Goal: Transaction & Acquisition: Purchase product/service

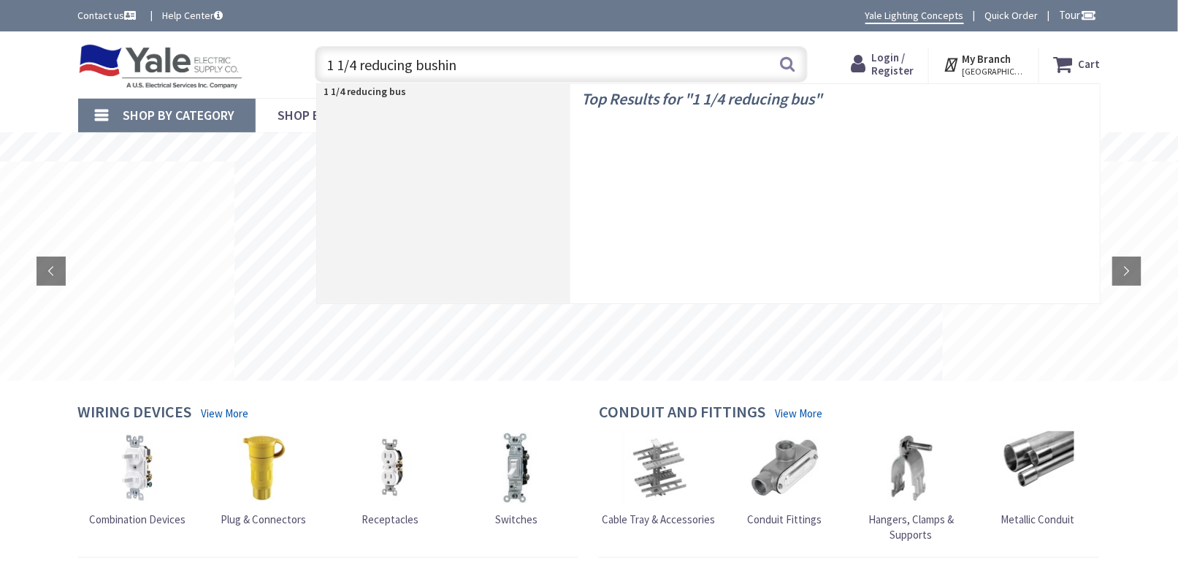
type input "1 1/4 reducing bushing"
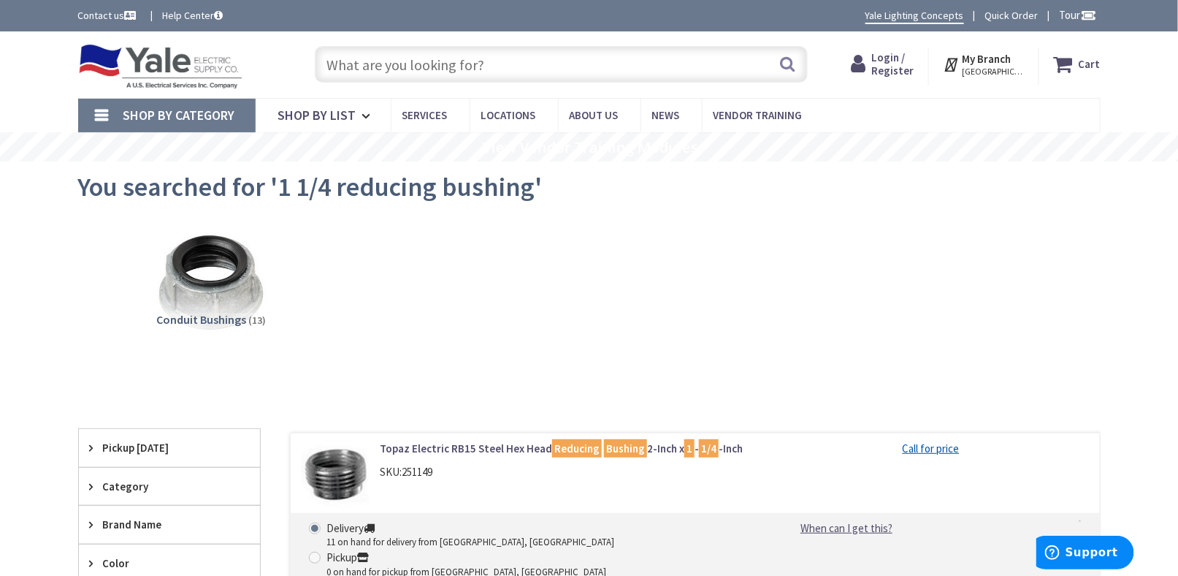
click at [382, 67] on input "text" at bounding box center [561, 64] width 493 height 37
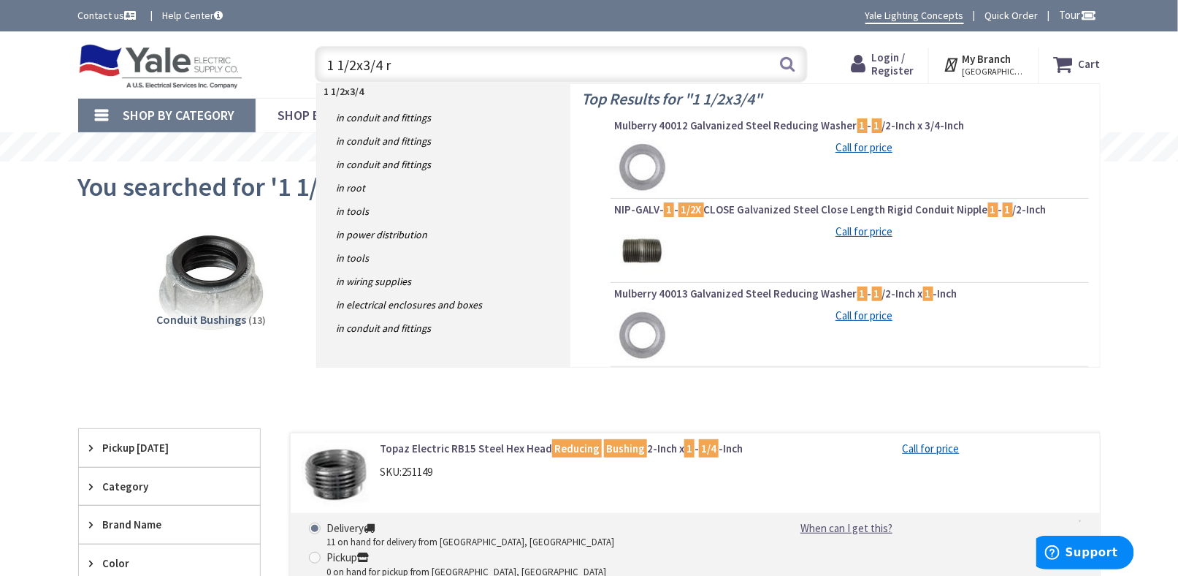
type input "1 1/2x3/4 re"
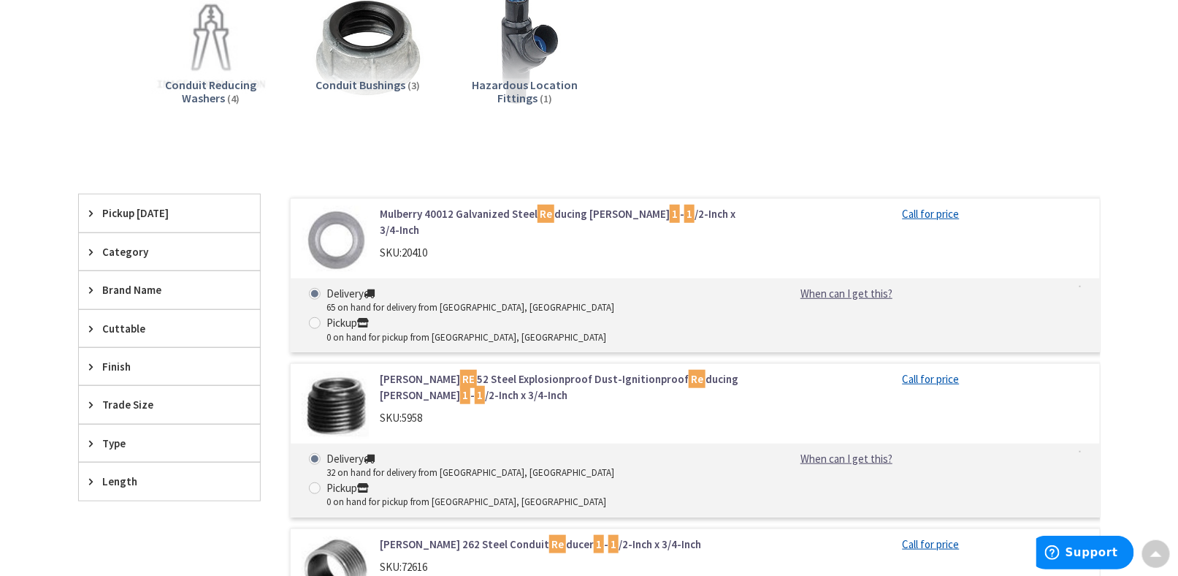
scroll to position [219, 0]
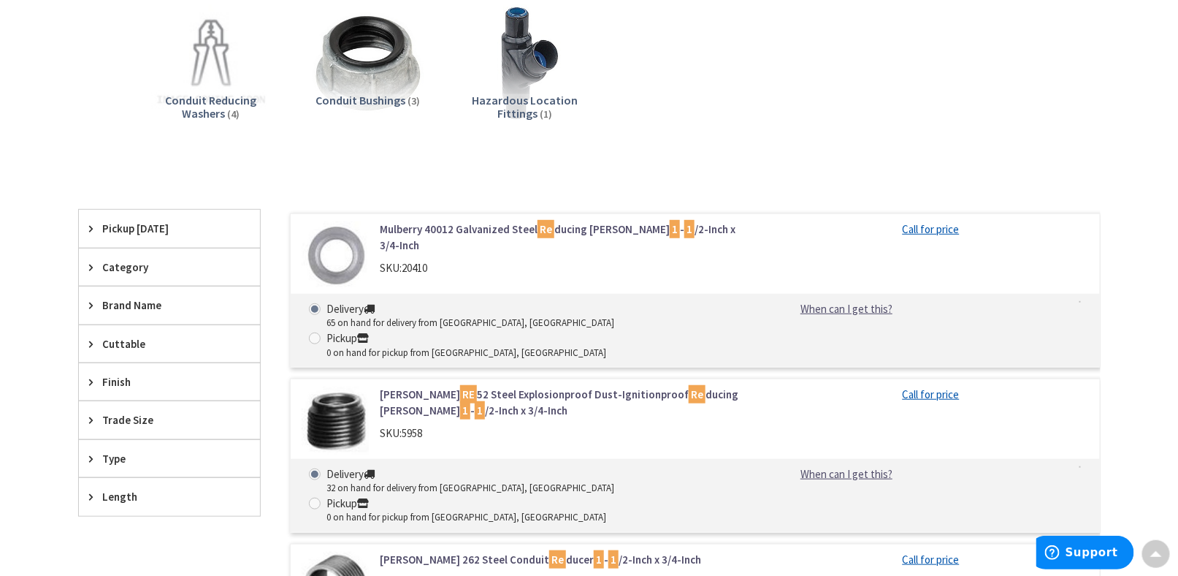
click at [970, 149] on div "Conduit Reducing Washers (4) Conduit Bushings (3) Hazardous Location Fittings (…" at bounding box center [590, 74] width 972 height 157
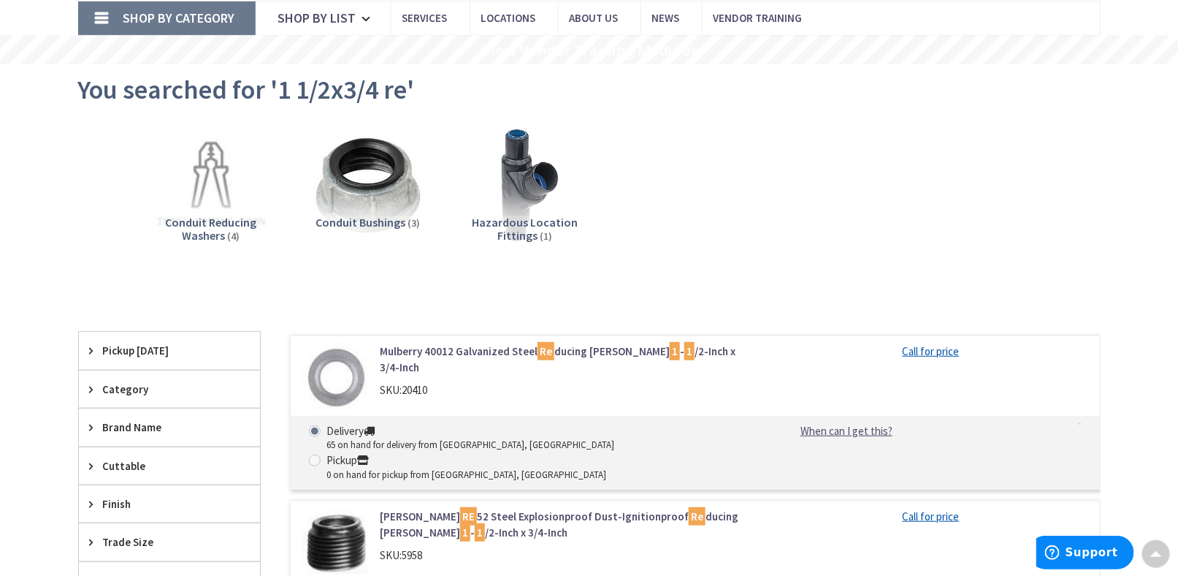
scroll to position [0, 0]
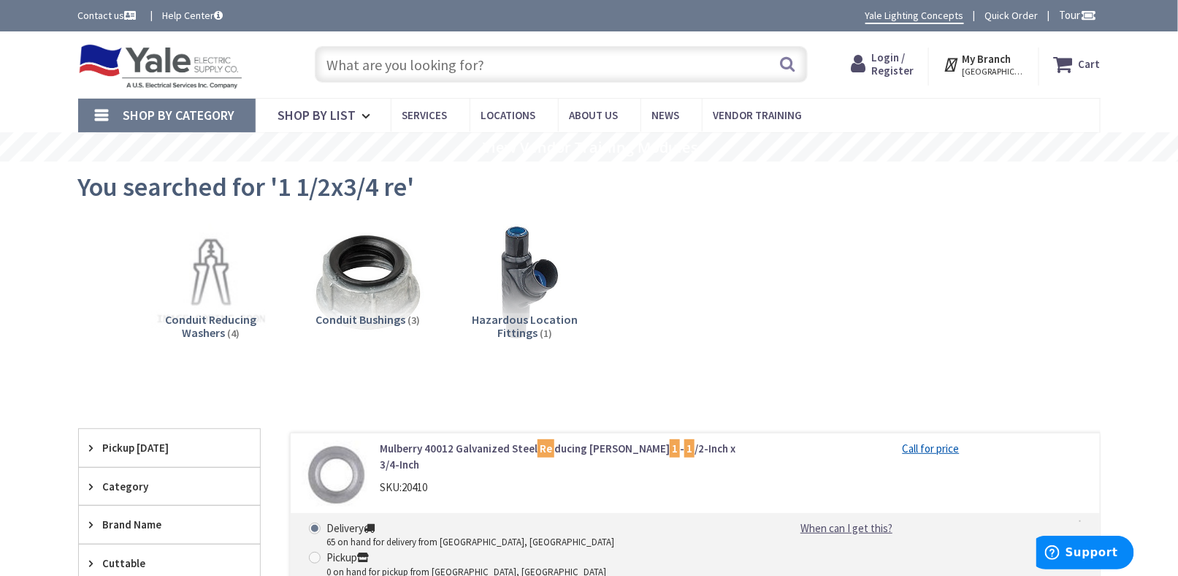
click at [155, 64] on img at bounding box center [160, 66] width 165 height 45
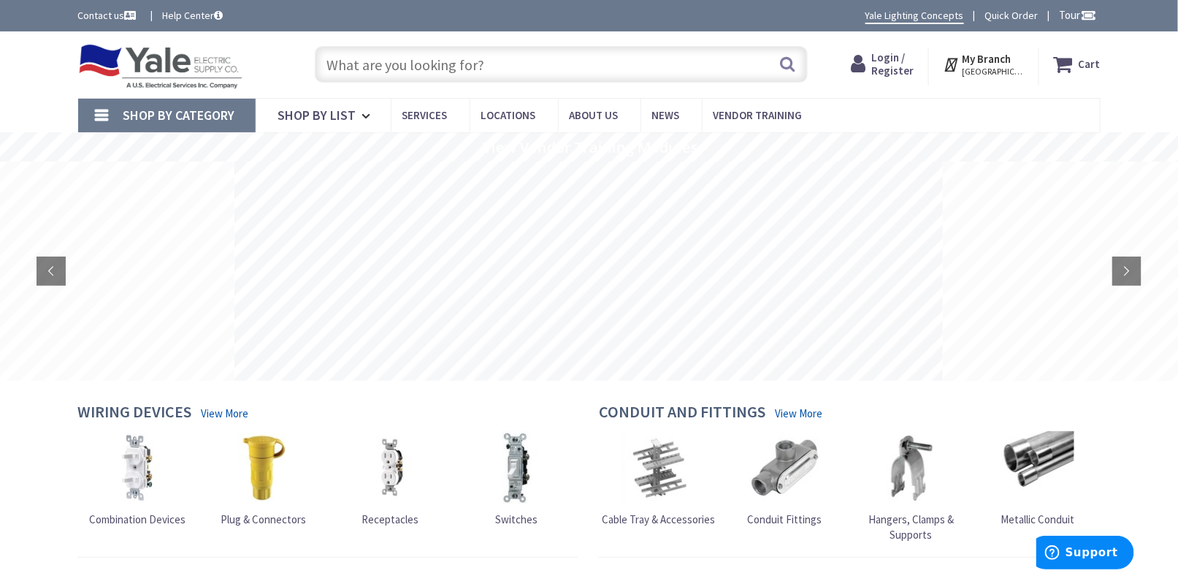
click at [424, 74] on input "text" at bounding box center [561, 64] width 493 height 37
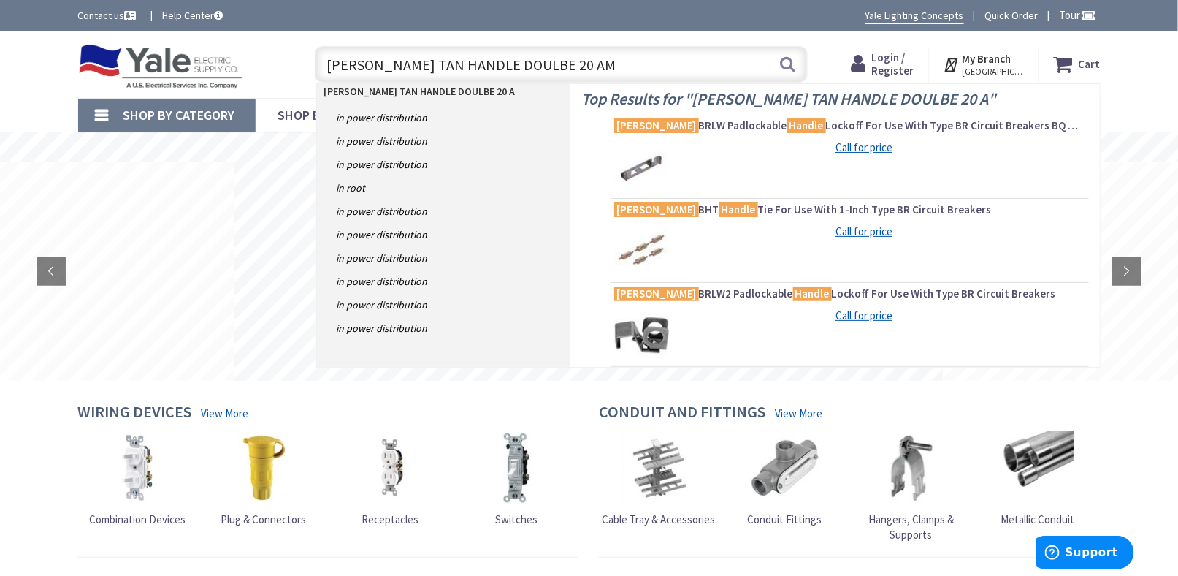
type input "EATON TAN HANDLE DOULBE 20 AMP"
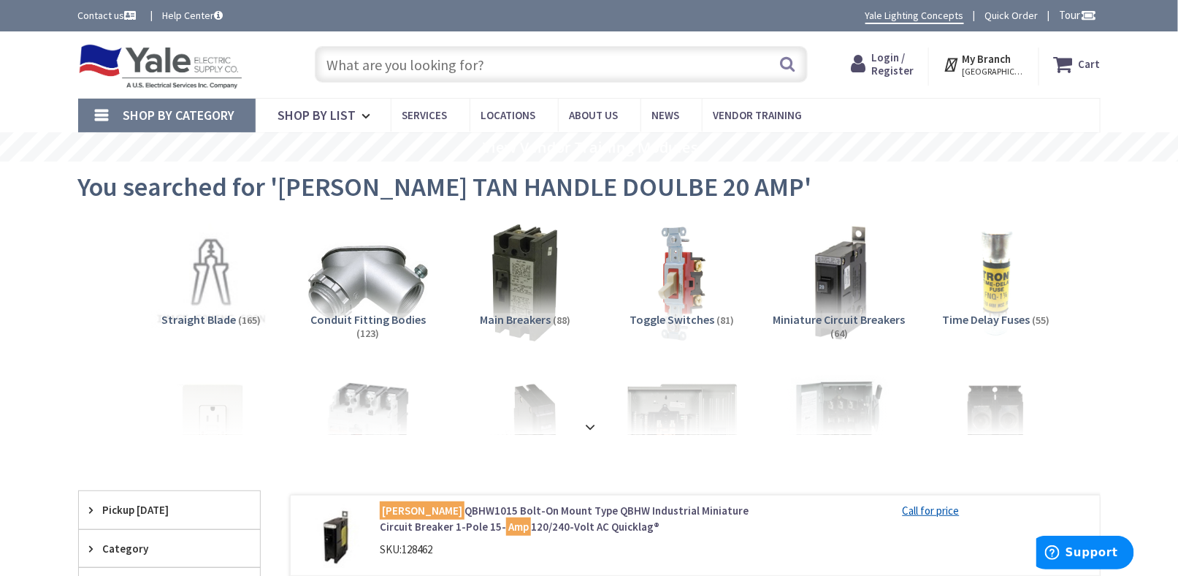
click at [363, 62] on input "text" at bounding box center [561, 64] width 493 height 37
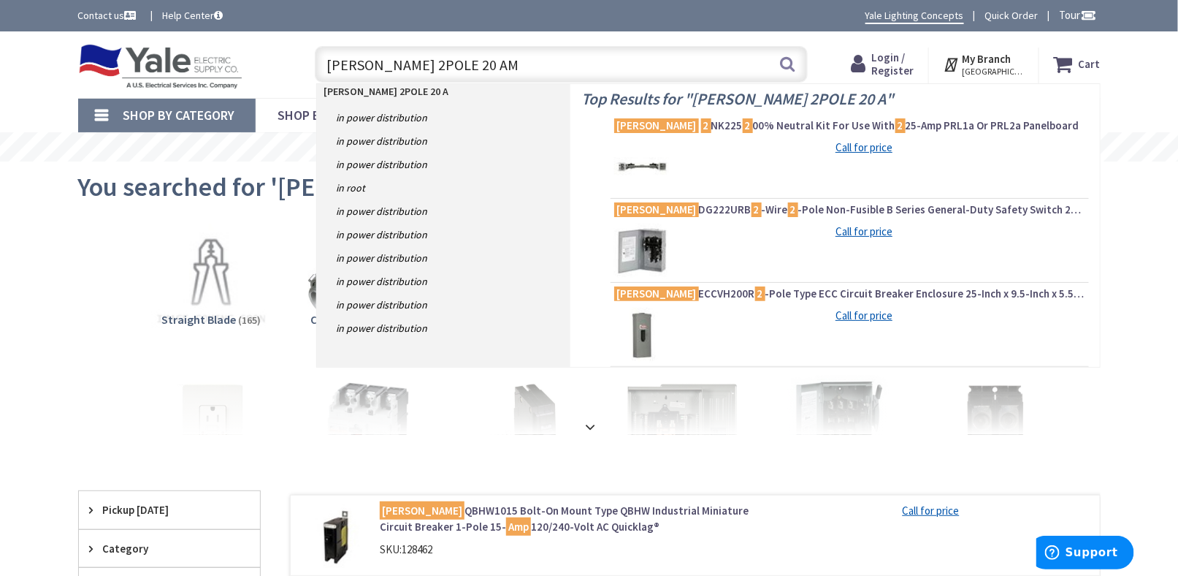
type input "[PERSON_NAME] 2POLE 20 AMP"
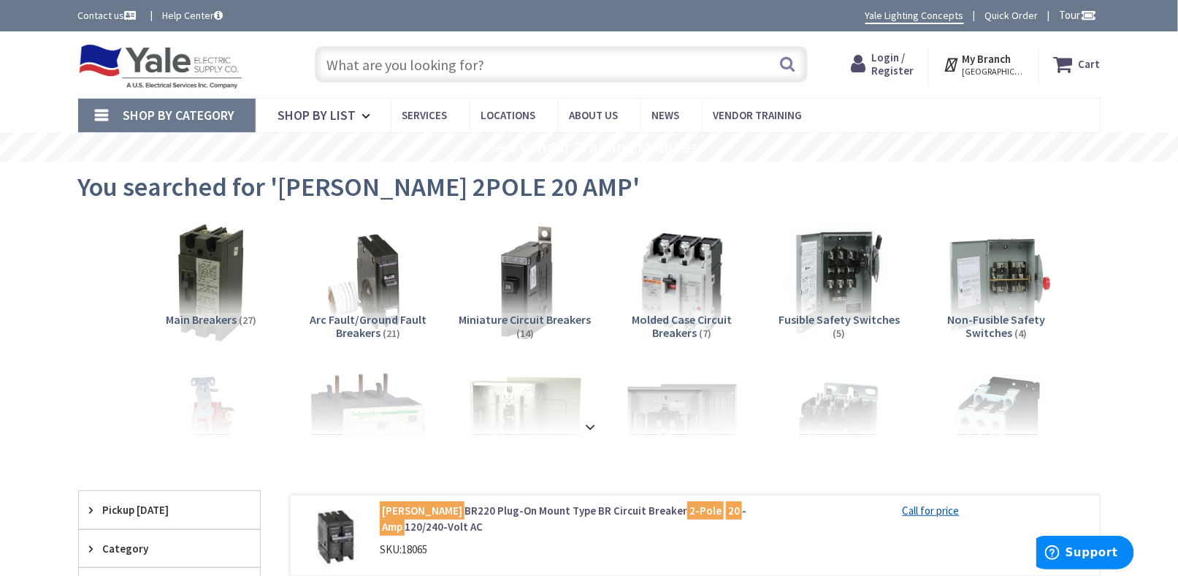
click at [164, 62] on img at bounding box center [160, 66] width 165 height 45
